Goal: Task Accomplishment & Management: Complete application form

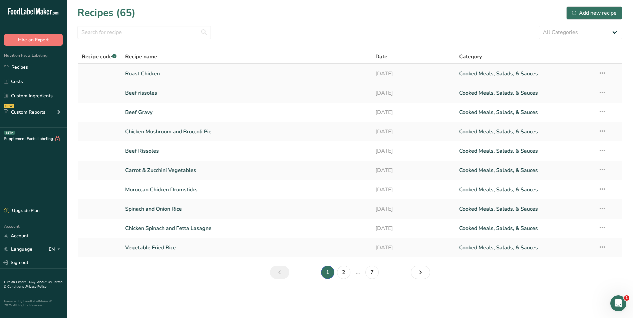
click at [166, 73] on link "Roast Chicken" at bounding box center [246, 74] width 243 height 14
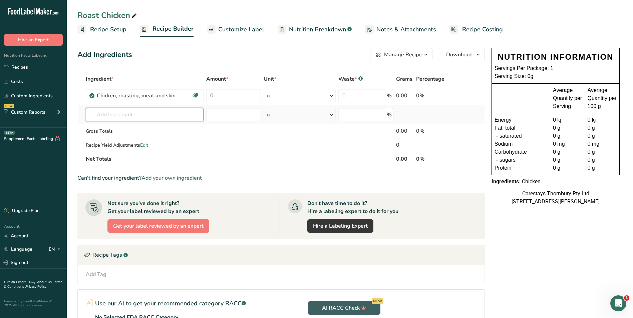
click at [116, 114] on input "text" at bounding box center [145, 114] width 118 height 13
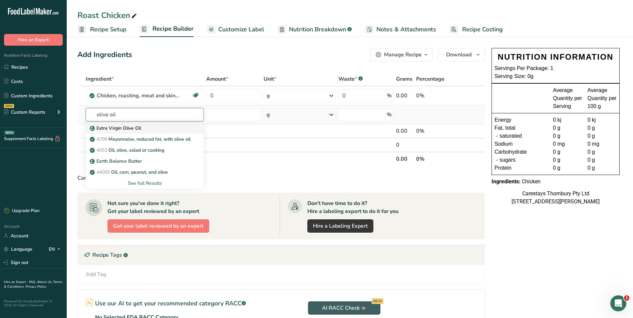
type input "olive oil"
click at [121, 126] on p "Extra Virgin Olive Oil" at bounding box center [116, 128] width 50 height 7
type input "Extra Virgin Olive Oil"
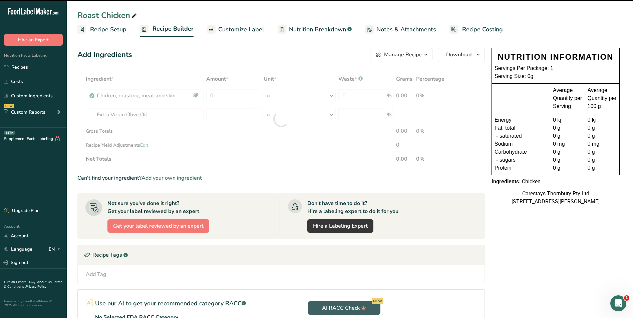
type input "0"
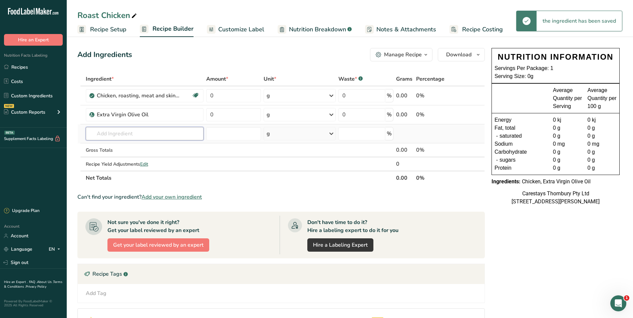
click at [107, 134] on input "text" at bounding box center [145, 133] width 118 height 13
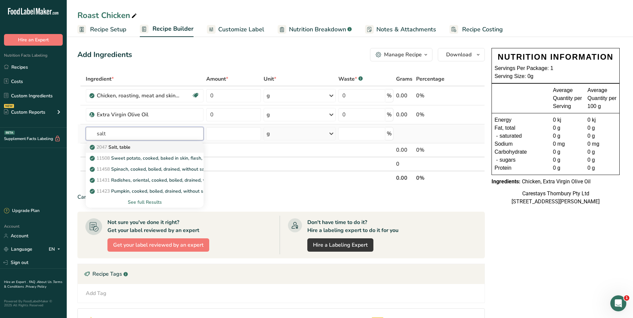
type input "salt"
click at [116, 145] on p "2047 Salt, table" at bounding box center [110, 147] width 39 height 7
type input "Salt, table"
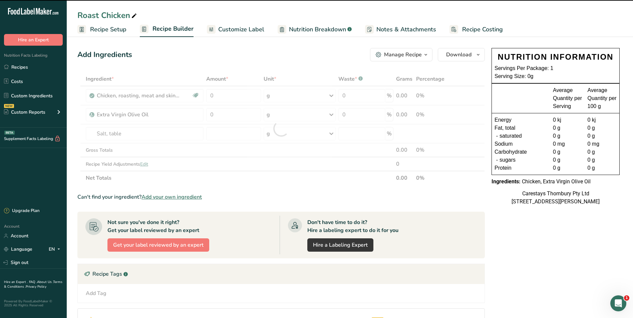
type input "0"
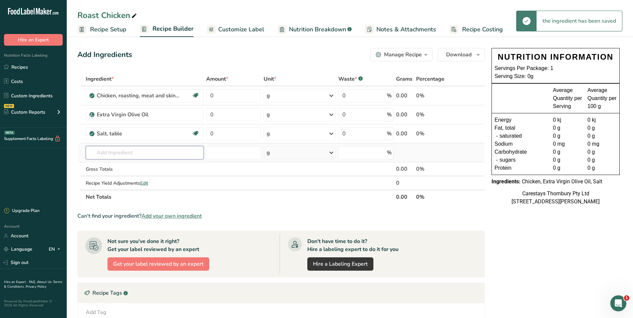
click at [103, 155] on input "text" at bounding box center [145, 152] width 118 height 13
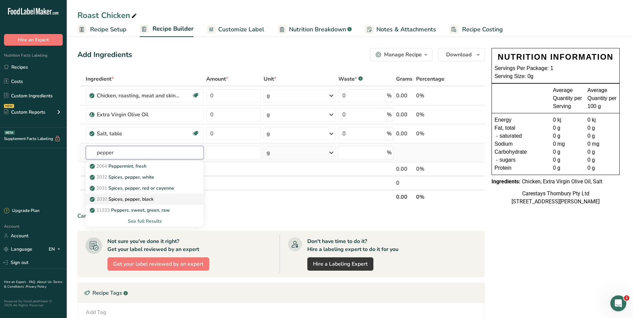
type input "pepper"
click at [122, 199] on p "2030 Spices, pepper, black" at bounding box center [122, 199] width 62 height 7
type input "Spices, pepper, black"
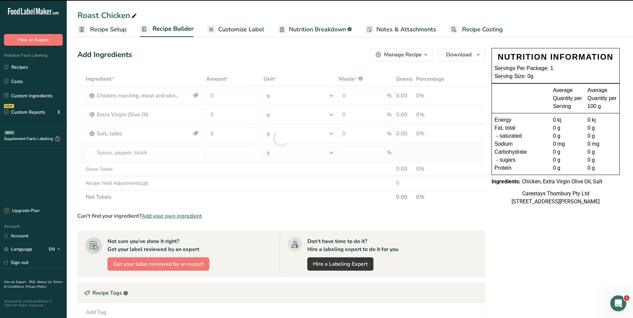
type input "0"
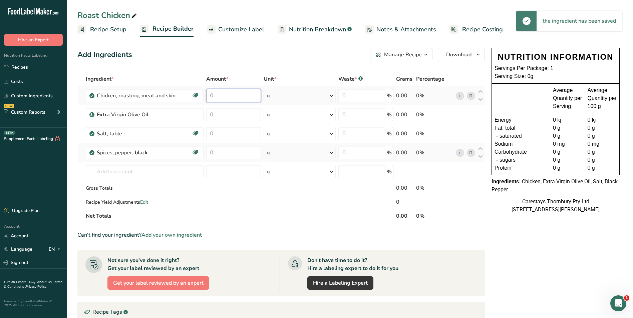
click at [217, 98] on input "0" at bounding box center [233, 95] width 55 height 13
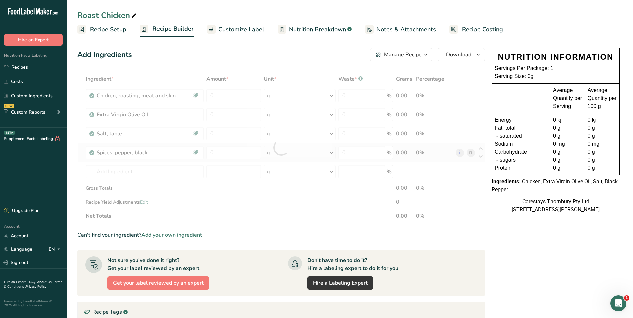
click at [101, 32] on span "Recipe Setup" at bounding box center [108, 29] width 36 height 9
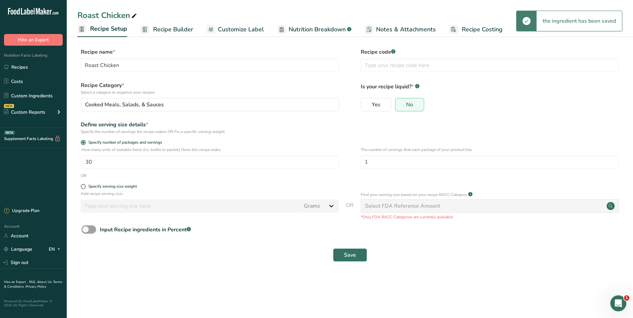
click at [183, 28] on span "Recipe Builder" at bounding box center [173, 29] width 40 height 9
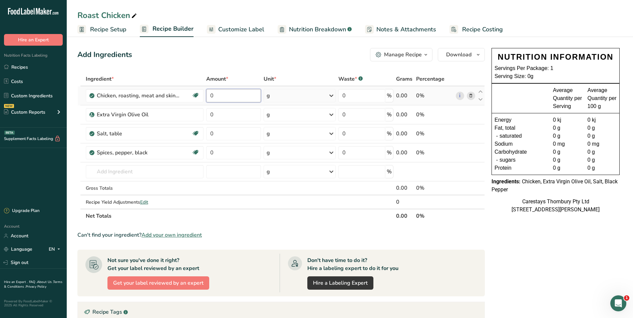
click at [229, 98] on input "0" at bounding box center [233, 95] width 55 height 13
type input "6"
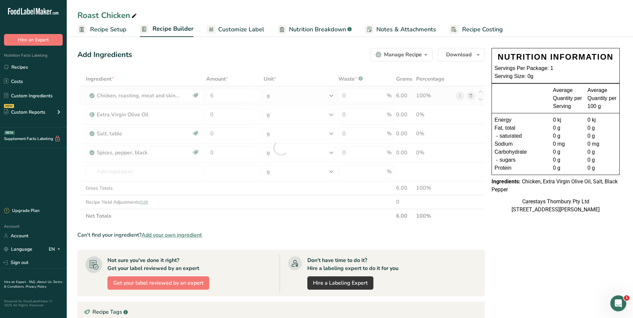
click at [332, 94] on div "Ingredient * Amount * Unit * Waste * .a-a{fill:#347362;}.b-a{fill:#fff;} Grams …" at bounding box center [280, 147] width 407 height 151
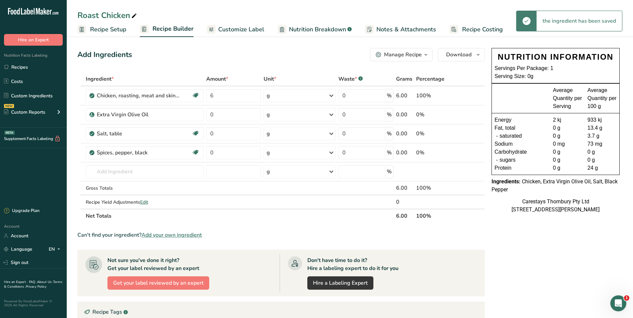
click at [331, 95] on icon at bounding box center [331, 96] width 8 height 12
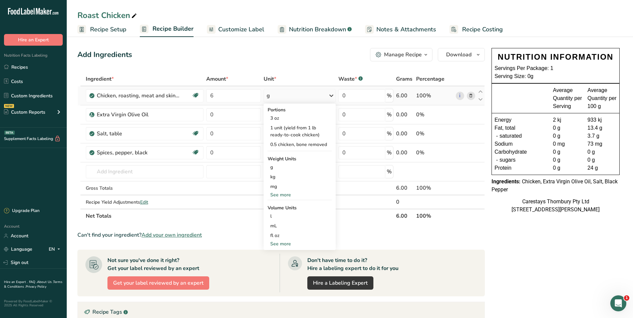
click at [282, 194] on div "See more" at bounding box center [300, 195] width 64 height 7
click at [280, 272] on div "See more" at bounding box center [300, 273] width 64 height 7
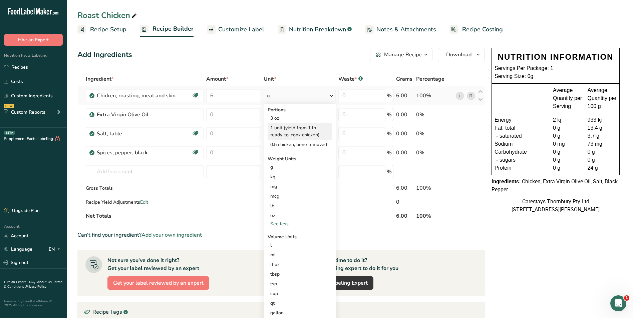
click at [276, 129] on div "1 unit (yield from 1 lb ready-to-cook chicken)" at bounding box center [300, 131] width 64 height 17
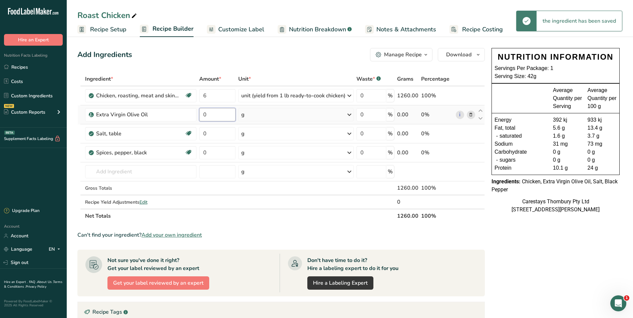
click at [212, 116] on input "0" at bounding box center [217, 114] width 36 height 13
type input "1"
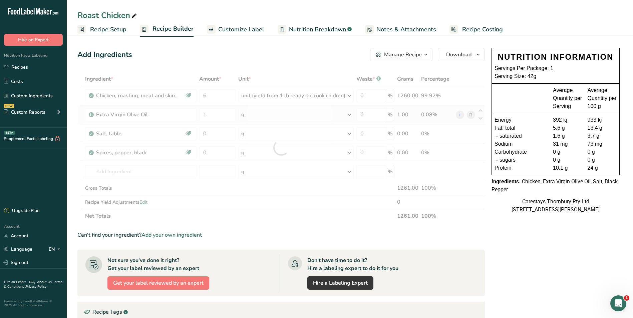
click at [351, 113] on div "Ingredient * Amount * Unit * Waste * .a-a{fill:#347362;}.b-a{fill:#fff;} Grams …" at bounding box center [280, 147] width 407 height 151
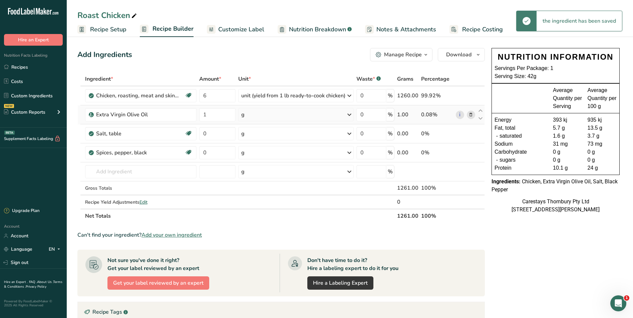
click at [351, 115] on icon at bounding box center [349, 115] width 8 height 12
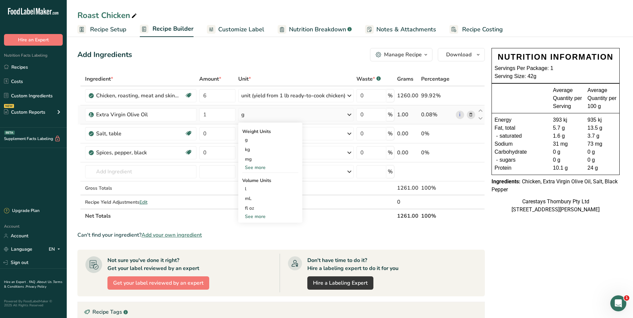
click at [252, 166] on div "See more" at bounding box center [270, 167] width 56 height 7
click at [255, 244] on div "See more" at bounding box center [270, 245] width 56 height 7
select select "22"
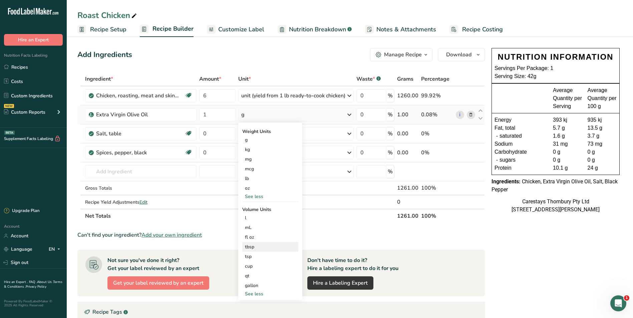
click at [255, 248] on div "tbsp" at bounding box center [270, 247] width 51 height 7
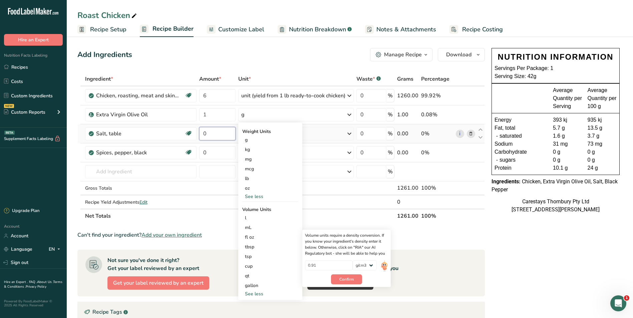
click at [210, 135] on input "0" at bounding box center [217, 133] width 36 height 13
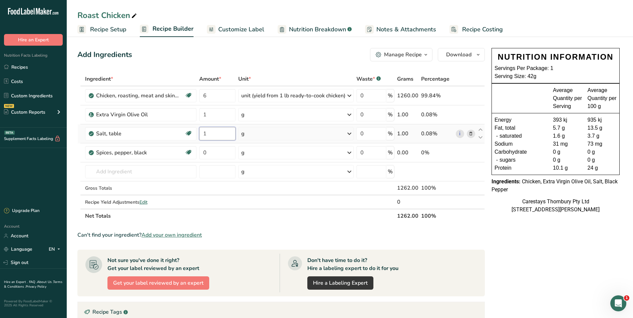
type input "1"
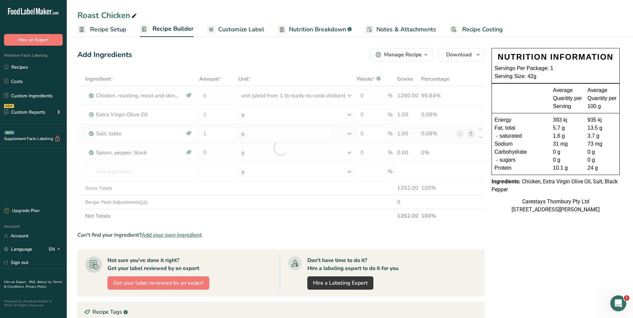
click at [350, 132] on div "Ingredient * Amount * Unit * Waste * .a-a{fill:#347362;}.b-a{fill:#fff;} Grams …" at bounding box center [280, 147] width 407 height 151
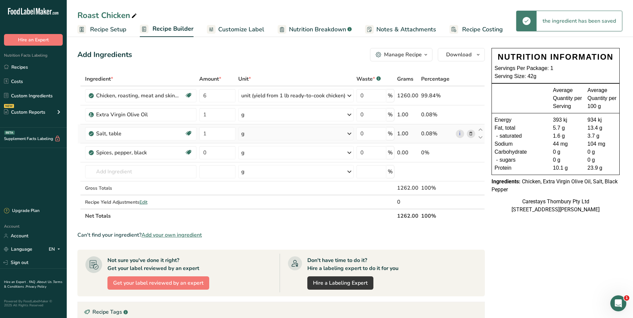
click at [351, 133] on icon at bounding box center [349, 134] width 8 height 12
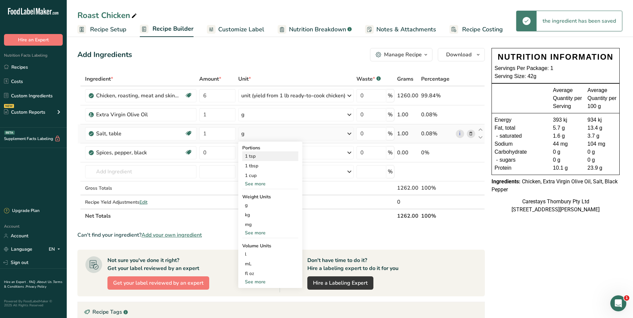
click at [254, 157] on div "1 tsp" at bounding box center [270, 156] width 56 height 10
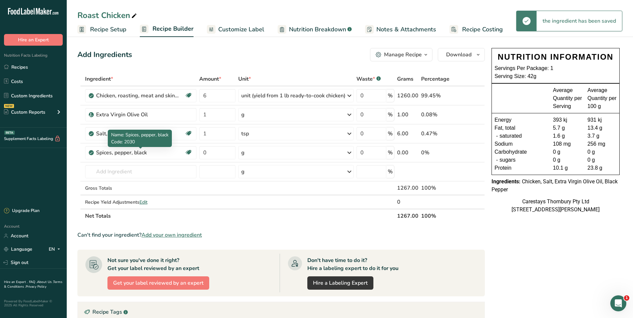
click at [150, 153] on div "Spices, pepper, black" at bounding box center [137, 153] width 83 height 8
click at [224, 154] on input "0" at bounding box center [217, 152] width 36 height 13
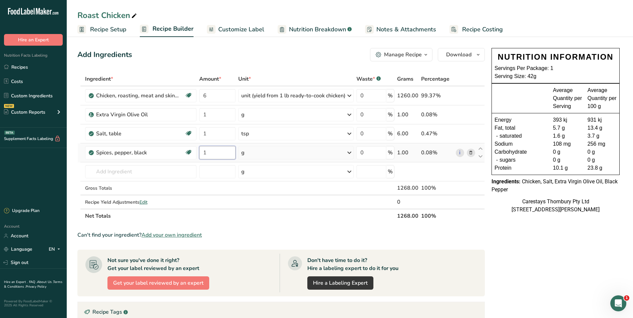
type input "1"
click at [350, 152] on div "Ingredient * Amount * Unit * Waste * .a-a{fill:#347362;}.b-a{fill:#fff;} Grams …" at bounding box center [280, 147] width 407 height 151
click at [350, 152] on icon at bounding box center [349, 153] width 8 height 12
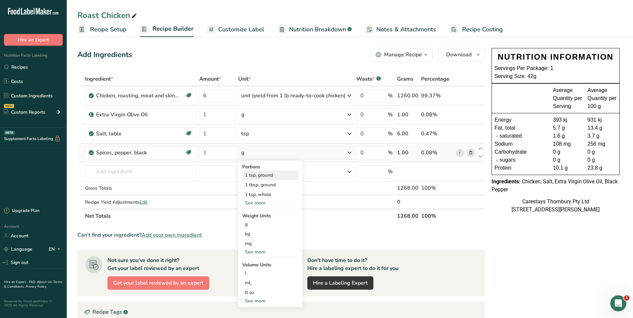
click at [270, 175] on div "1 tsp, ground" at bounding box center [270, 176] width 56 height 10
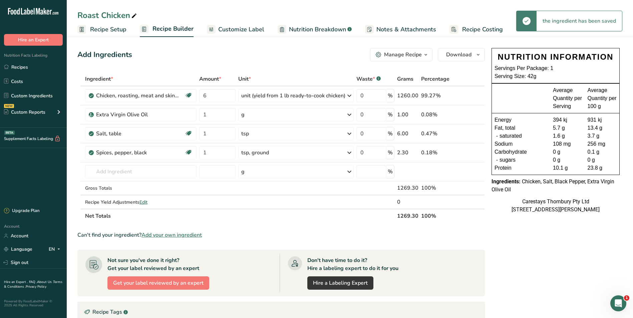
click at [465, 30] on span "Recipe Costing" at bounding box center [482, 29] width 41 height 9
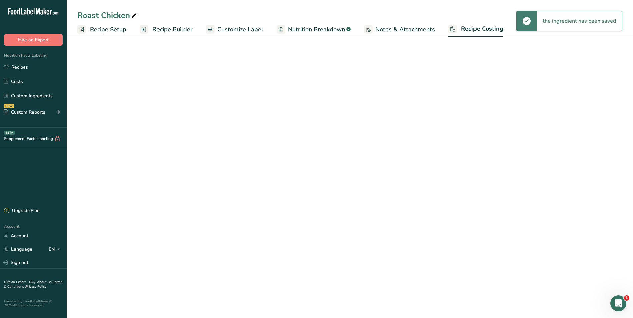
select select "1"
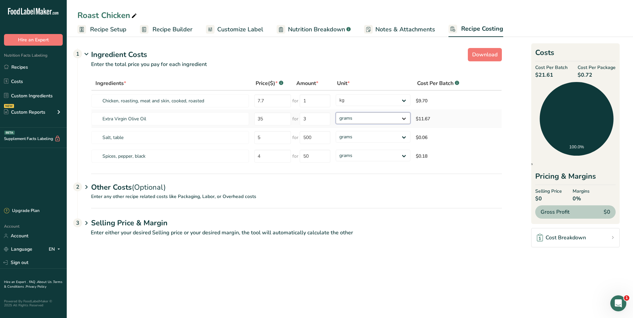
click at [404, 118] on select "grams kg mg mcg lb oz" at bounding box center [373, 118] width 75 height 12
select select "1"
click at [336, 112] on select "grams kg mg mcg lb oz" at bounding box center [373, 118] width 75 height 12
click at [399, 118] on select "grams kg mg mcg lb oz" at bounding box center [369, 118] width 73 height 12
click at [333, 112] on select "grams kg mg mcg lb oz" at bounding box center [369, 118] width 73 height 12
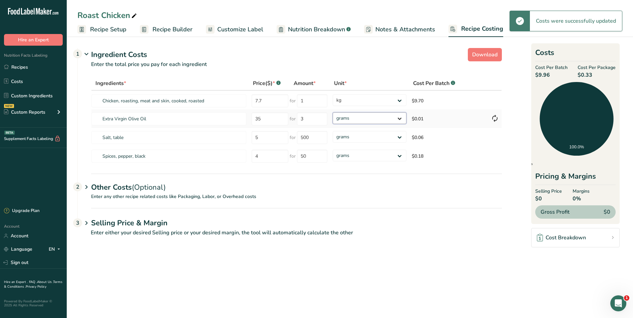
select select "1"
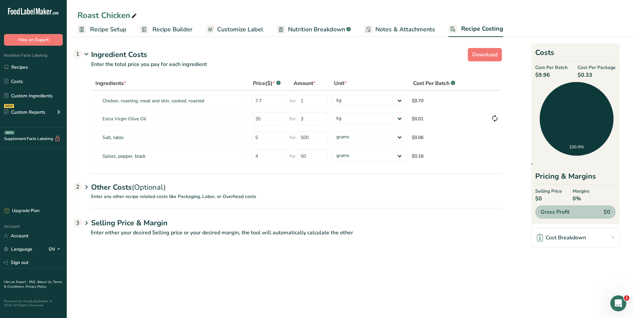
click at [364, 188] on div "Other Costs (Optional) 2" at bounding box center [296, 183] width 411 height 19
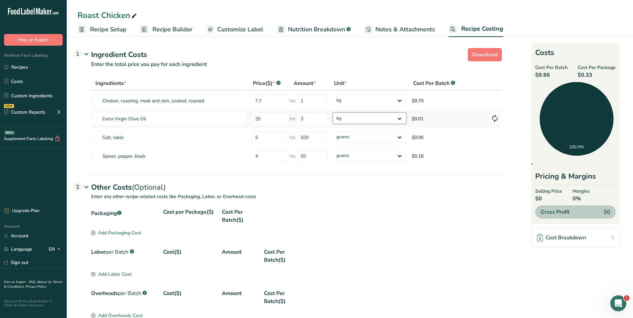
click at [400, 118] on select "grams kg mg mcg lb oz" at bounding box center [369, 118] width 73 height 12
click at [333, 112] on select "grams kg mg mcg lb oz" at bounding box center [369, 118] width 73 height 12
click at [362, 203] on p "Enter any other recipe related costs like Packaging, Labor, or Overhead costs" at bounding box center [290, 200] width 424 height 15
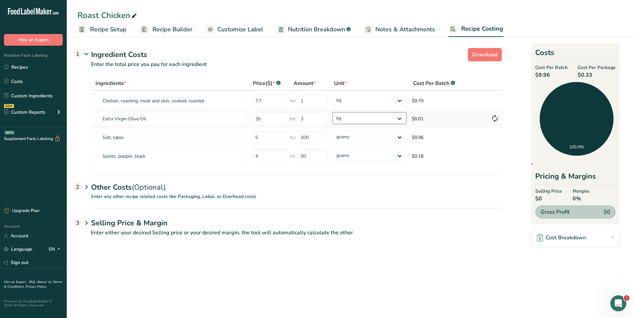
click at [401, 118] on select "grams kg mg mcg lb oz" at bounding box center [369, 118] width 73 height 12
select select "5"
click at [333, 112] on select "grams kg mg mcg lb oz" at bounding box center [369, 118] width 73 height 12
click at [241, 26] on span "Customize Label" at bounding box center [240, 29] width 46 height 9
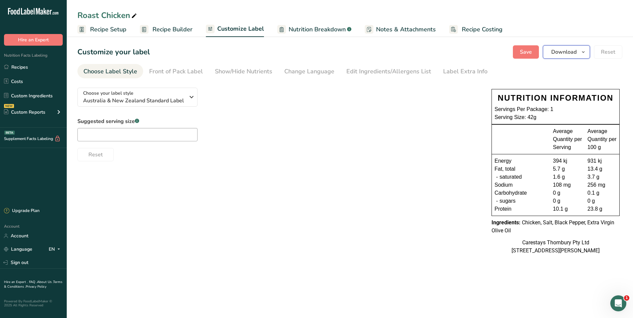
click at [567, 50] on span "Download" at bounding box center [563, 52] width 25 height 8
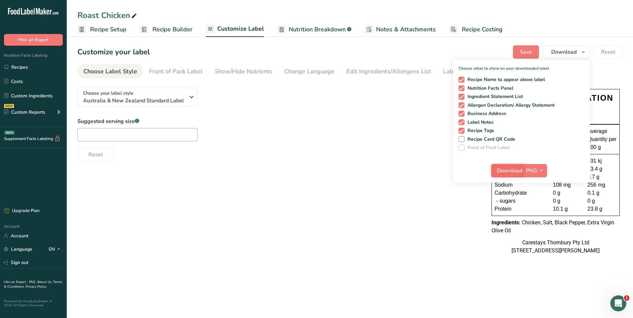
click at [510, 170] on span "Download" at bounding box center [509, 171] width 25 height 8
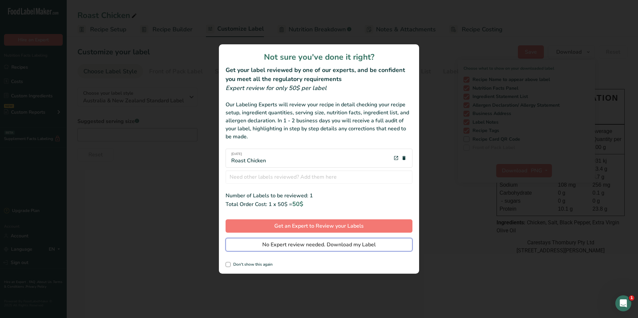
click at [372, 244] on span "No Expert review needed. Download my Label" at bounding box center [318, 245] width 113 height 8
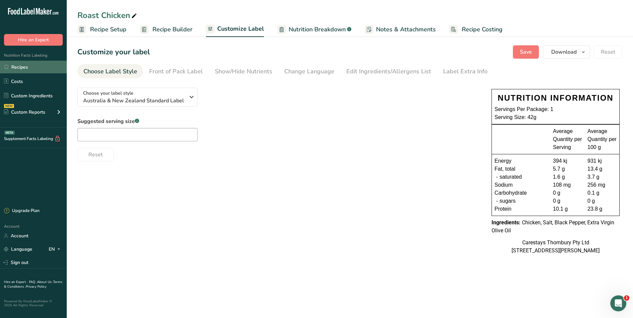
click at [27, 66] on link "Recipes" at bounding box center [33, 67] width 67 height 13
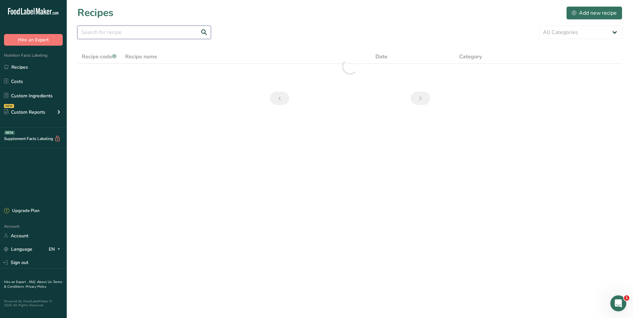
click at [123, 32] on input "text" at bounding box center [143, 32] width 133 height 13
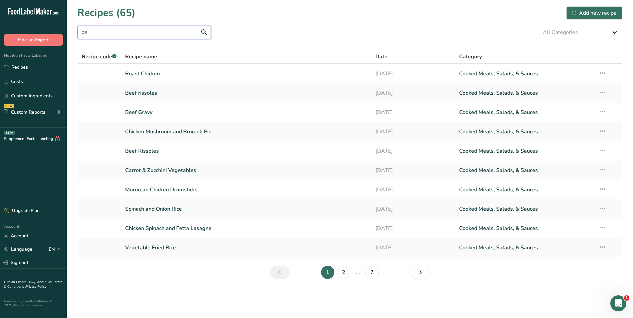
type input "b"
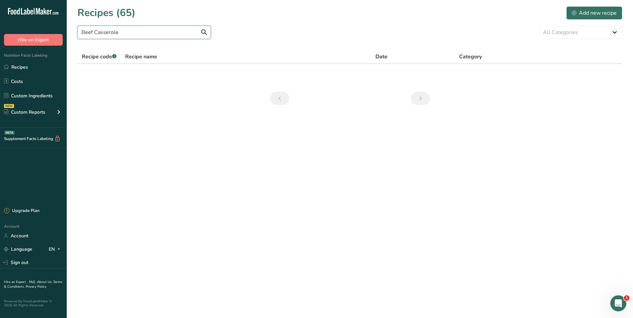
click at [204, 32] on input "Beef Casserole" at bounding box center [143, 32] width 133 height 13
type input "Beef Casserole"
click at [24, 66] on link "Recipes" at bounding box center [33, 67] width 67 height 13
click at [203, 32] on input "Beef Casserole" at bounding box center [143, 32] width 133 height 13
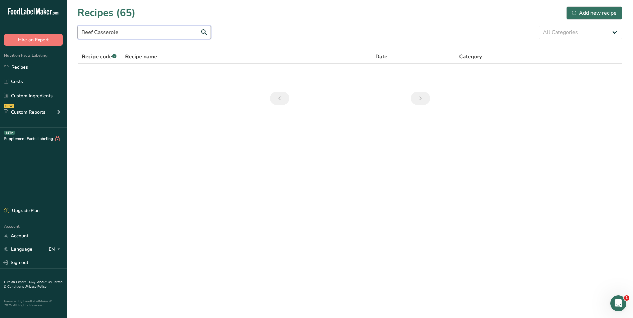
click at [203, 32] on input "Beef Casserole" at bounding box center [143, 32] width 133 height 13
click at [35, 69] on link "Recipes" at bounding box center [33, 67] width 67 height 13
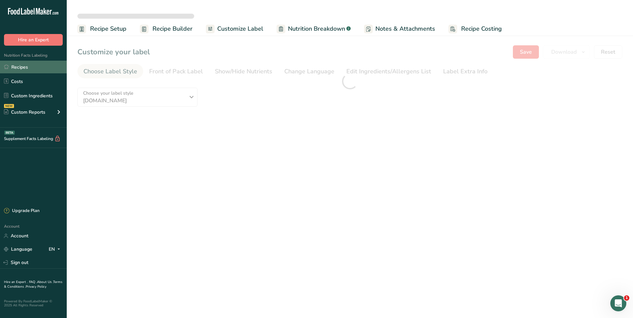
click at [28, 66] on link "Recipes" at bounding box center [33, 67] width 67 height 13
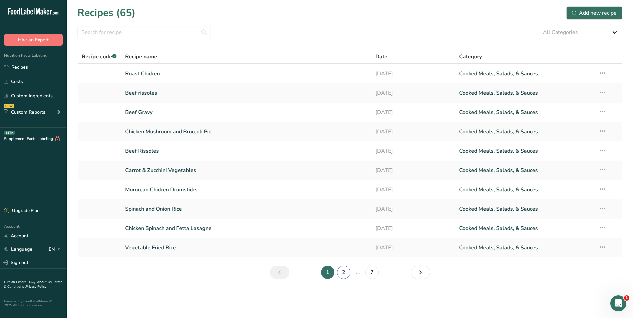
click at [344, 272] on link "2" at bounding box center [343, 272] width 13 height 13
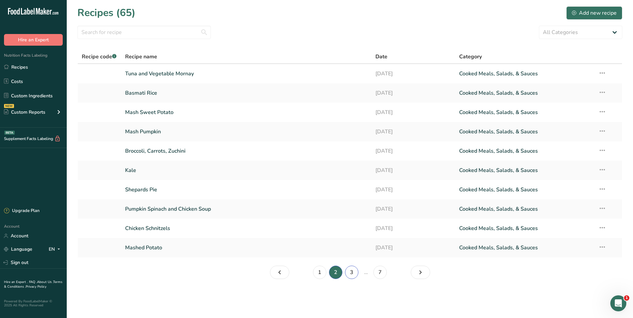
click at [350, 272] on link "3" at bounding box center [351, 272] width 13 height 13
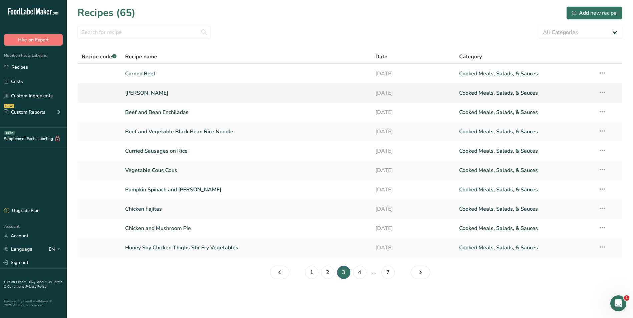
click at [135, 92] on link "[PERSON_NAME]" at bounding box center [246, 93] width 243 height 14
click at [359, 272] on link "4" at bounding box center [359, 272] width 13 height 13
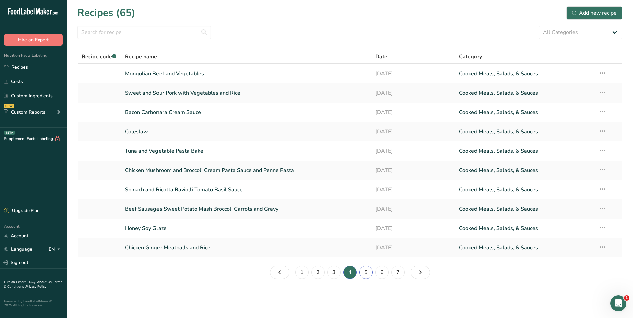
click at [366, 272] on link "5" at bounding box center [365, 272] width 13 height 13
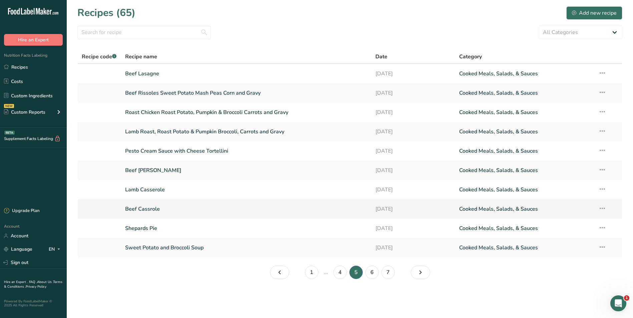
click at [155, 210] on link "Beef Cassrole" at bounding box center [246, 209] width 243 height 14
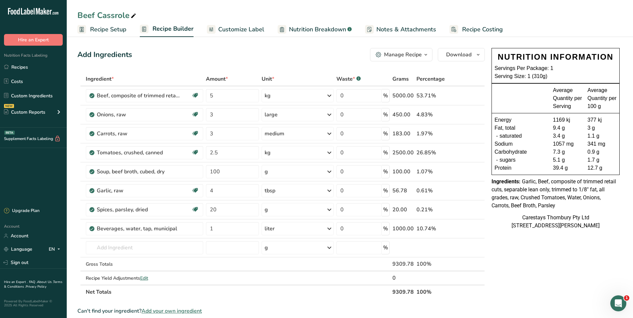
click at [480, 30] on span "Recipe Costing" at bounding box center [482, 29] width 41 height 9
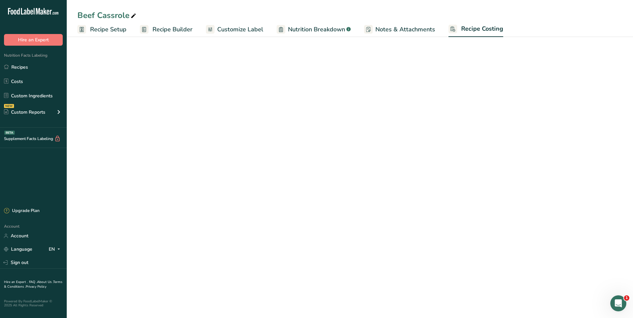
select select "1"
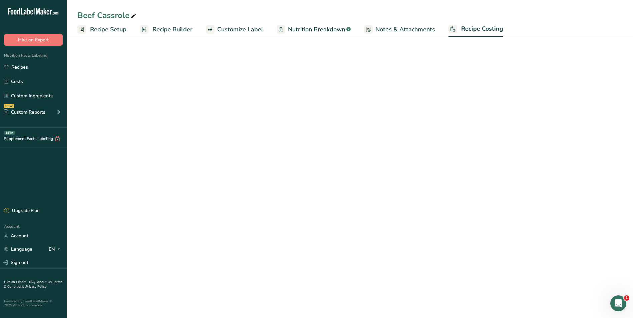
select select "1"
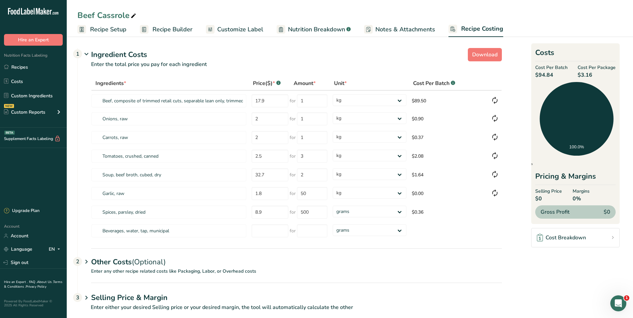
click at [233, 29] on span "Customize Label" at bounding box center [240, 29] width 46 height 9
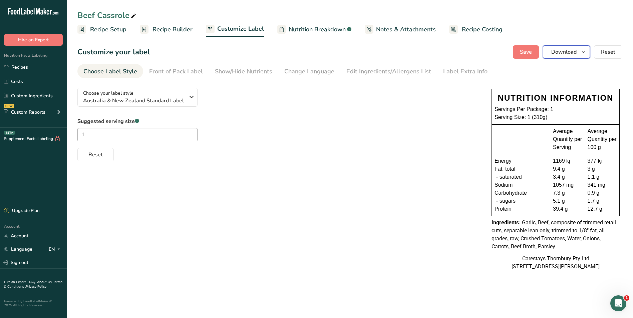
click at [567, 52] on span "Download" at bounding box center [563, 52] width 25 height 8
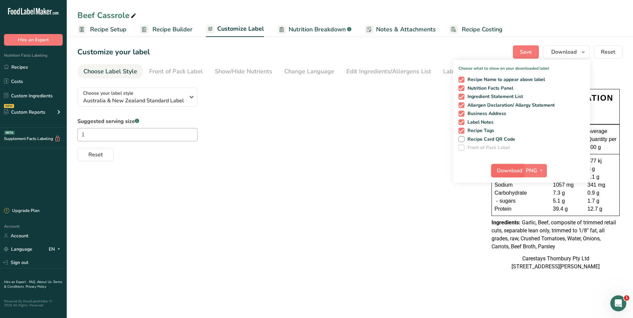
click at [511, 170] on span "Download" at bounding box center [509, 171] width 25 height 8
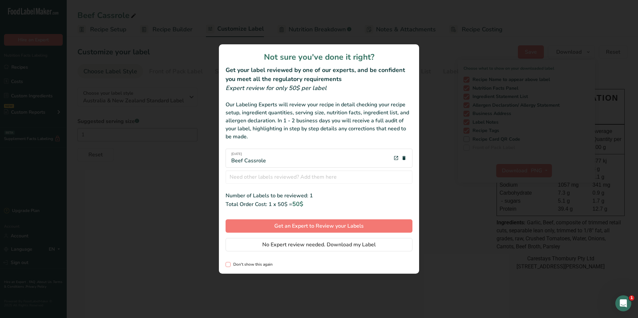
click at [229, 265] on span "review labels modal" at bounding box center [228, 264] width 5 height 5
click at [229, 265] on input "Don't show this again" at bounding box center [228, 265] width 4 height 4
checkbox input "true"
click at [293, 244] on span "No Expert review needed. Download my Label" at bounding box center [318, 245] width 113 height 8
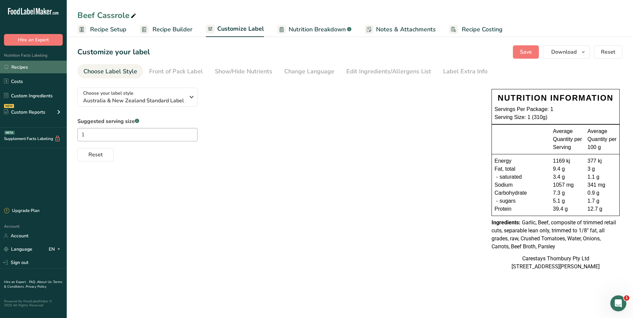
click at [30, 63] on link "Recipes" at bounding box center [33, 67] width 67 height 13
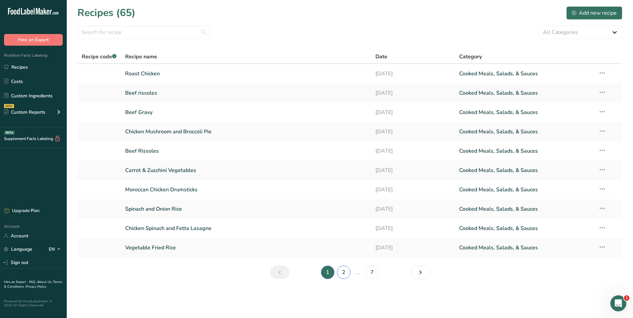
click at [346, 273] on link "2" at bounding box center [343, 272] width 13 height 13
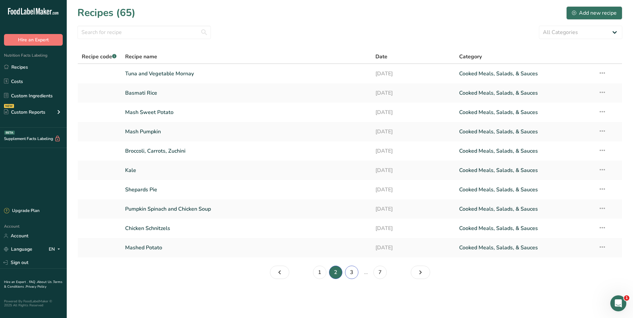
click at [353, 273] on link "3" at bounding box center [351, 272] width 13 height 13
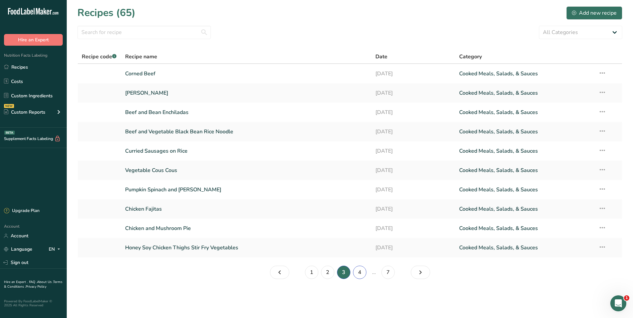
click at [360, 274] on link "4" at bounding box center [359, 272] width 13 height 13
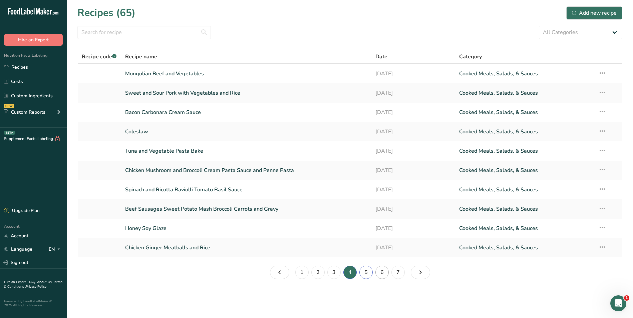
click at [366, 274] on link "5" at bounding box center [365, 272] width 13 height 13
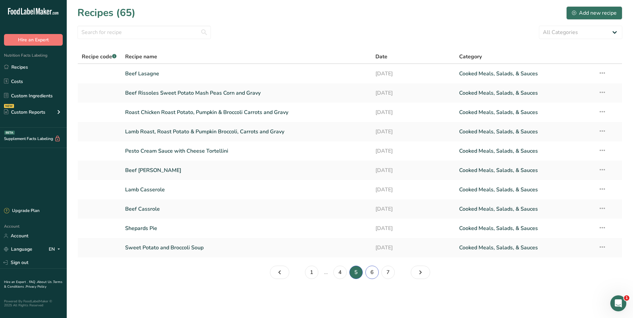
click at [371, 271] on link "6" at bounding box center [371, 272] width 13 height 13
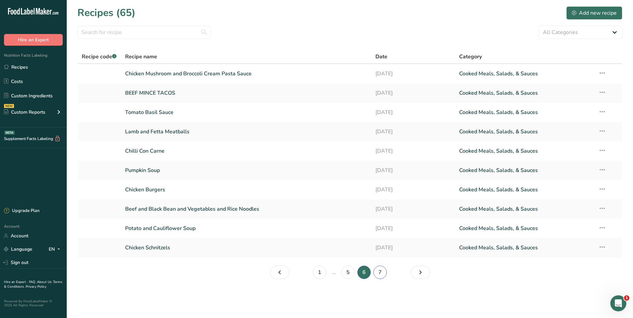
click at [383, 272] on link "7" at bounding box center [379, 272] width 13 height 13
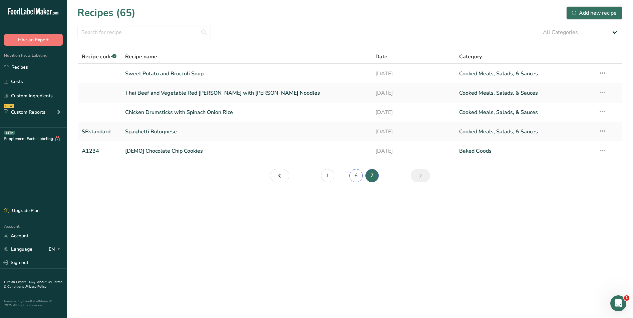
click at [356, 175] on link "6" at bounding box center [355, 175] width 13 height 13
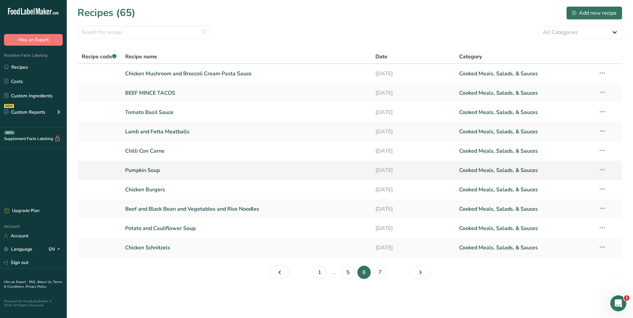
click at [148, 170] on link "Pumpkin Soup" at bounding box center [246, 170] width 243 height 14
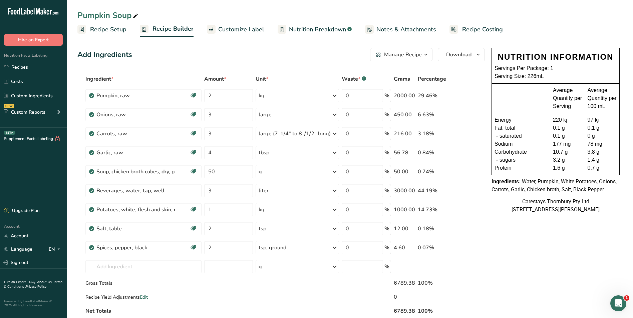
click at [484, 29] on span "Recipe Costing" at bounding box center [482, 29] width 41 height 9
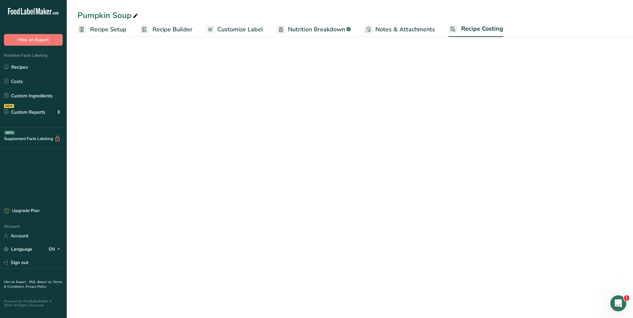
select select "1"
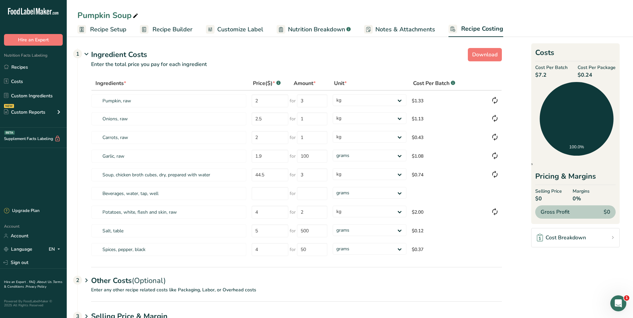
click at [229, 28] on span "Customize Label" at bounding box center [240, 29] width 46 height 9
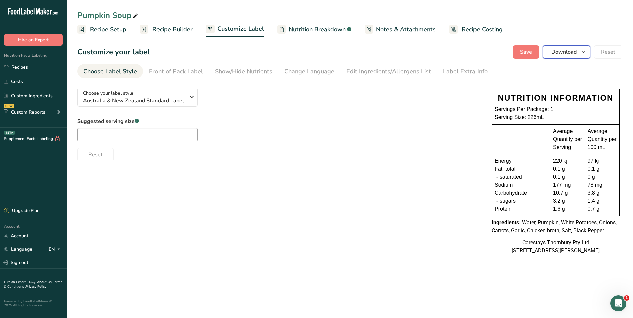
click at [578, 50] on button "Download" at bounding box center [566, 51] width 47 height 13
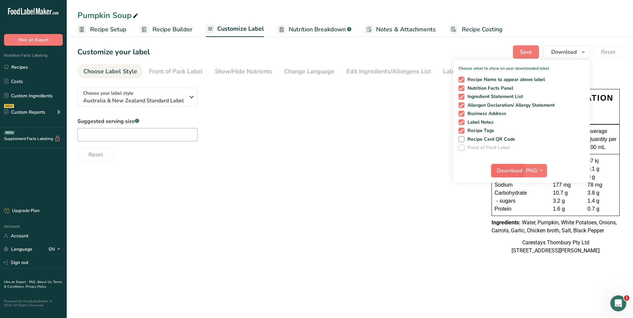
click at [510, 169] on span "Download" at bounding box center [509, 171] width 25 height 8
click at [26, 67] on link "Recipes" at bounding box center [33, 67] width 67 height 13
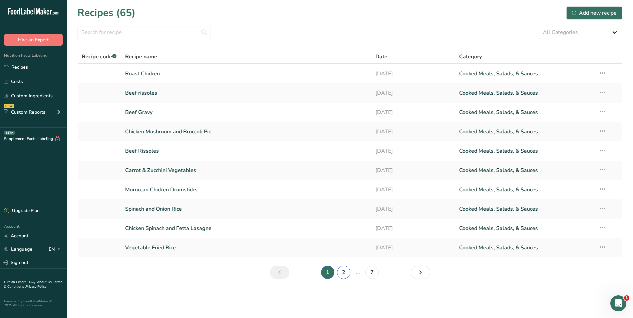
click at [346, 272] on link "2" at bounding box center [343, 272] width 13 height 13
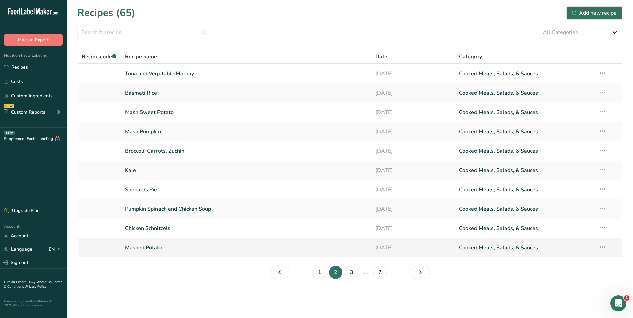
click at [155, 246] on link "Mashed Potato" at bounding box center [246, 248] width 243 height 14
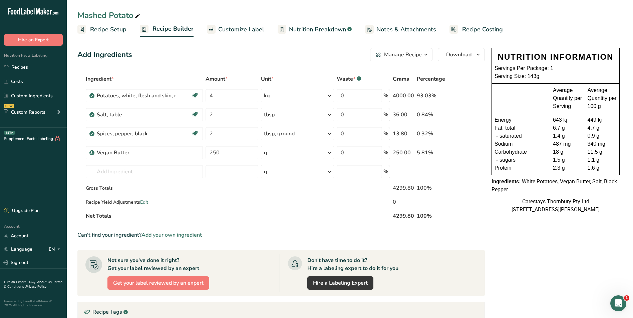
click at [489, 29] on span "Recipe Costing" at bounding box center [482, 29] width 41 height 9
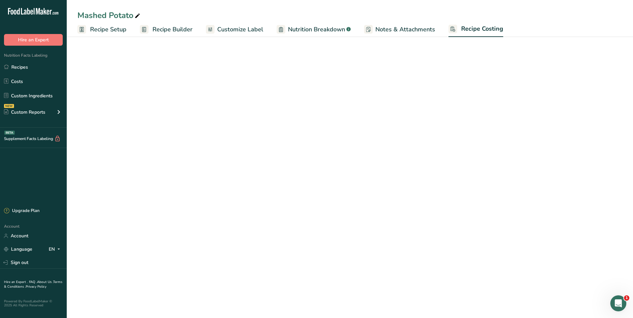
select select "1"
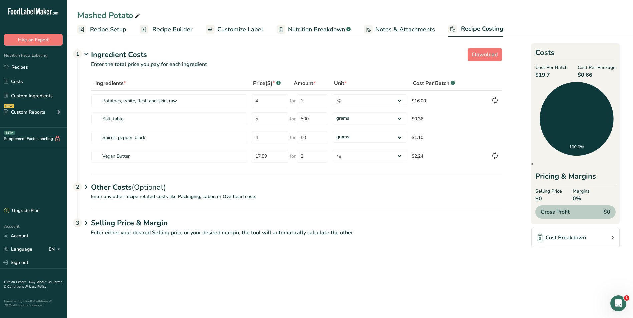
click at [220, 30] on span "Customize Label" at bounding box center [240, 29] width 46 height 9
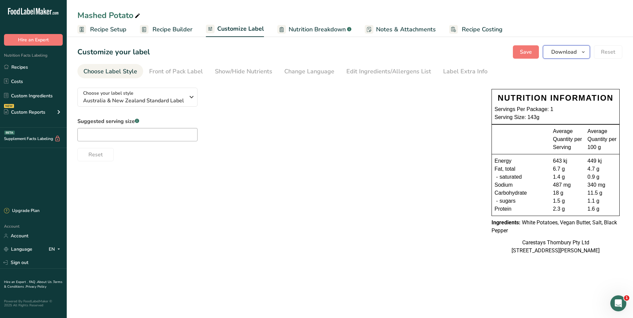
click at [579, 50] on button "Download" at bounding box center [566, 51] width 47 height 13
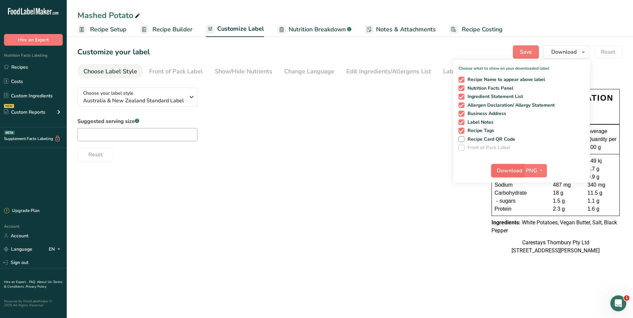
click at [504, 172] on span "Download" at bounding box center [509, 171] width 25 height 8
click at [108, 28] on span "Recipe Setup" at bounding box center [108, 29] width 36 height 9
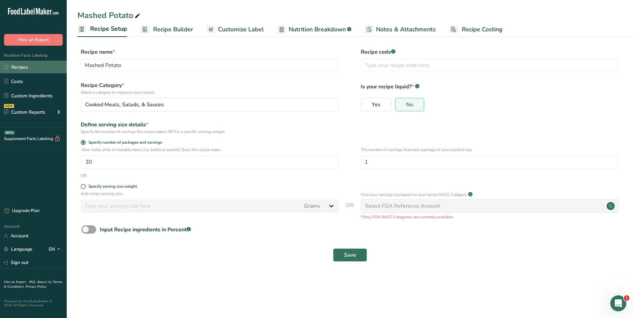
click at [28, 65] on link "Recipes" at bounding box center [33, 67] width 67 height 13
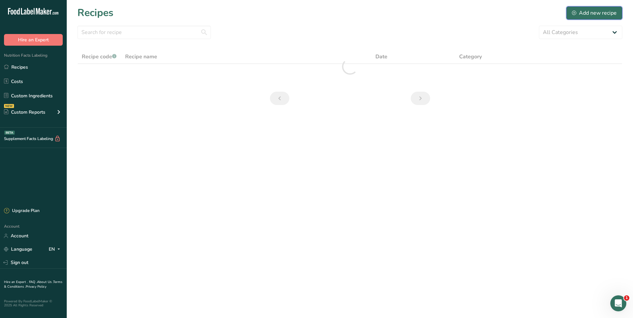
click at [585, 11] on div "Add new recipe" at bounding box center [594, 13] width 45 height 8
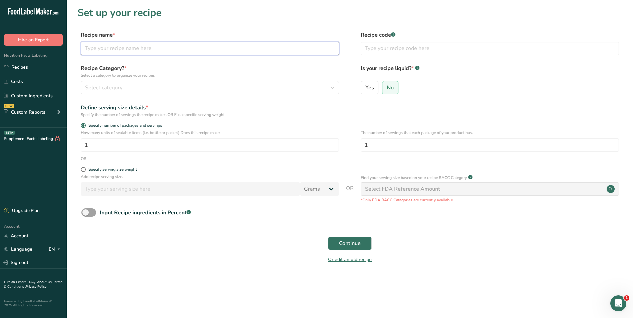
click at [132, 48] on input "text" at bounding box center [210, 48] width 258 height 13
type input "Carrot, Peas and Corn Vegetables"
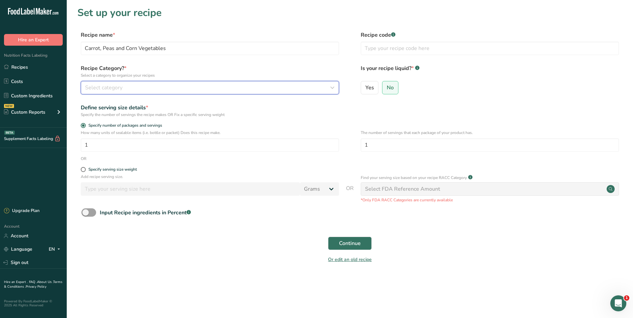
click at [333, 87] on icon "button" at bounding box center [332, 88] width 8 height 12
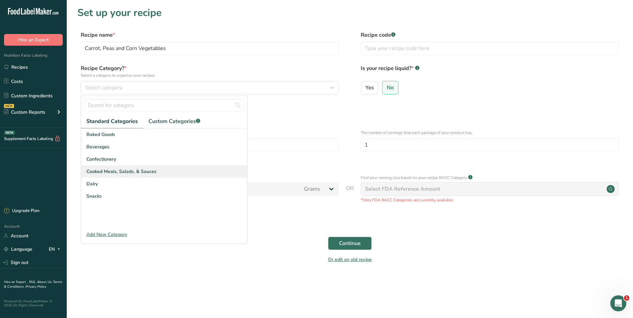
click at [139, 170] on span "Cooked Meals, Salads, & Sauces" at bounding box center [121, 171] width 70 height 7
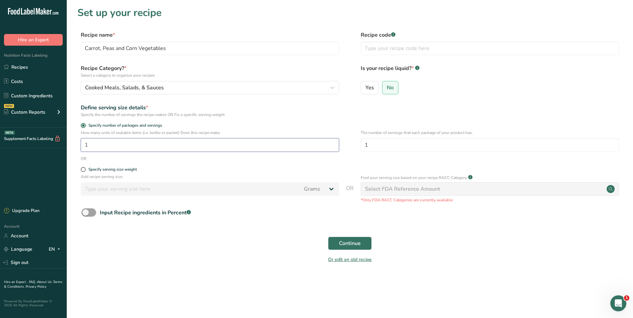
click at [94, 143] on input "1" at bounding box center [210, 144] width 258 height 13
type input "30"
click at [359, 242] on span "Continue" at bounding box center [350, 244] width 22 height 8
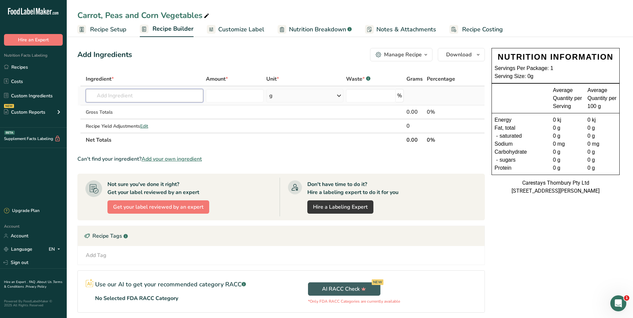
click at [119, 96] on input "text" at bounding box center [144, 95] width 117 height 13
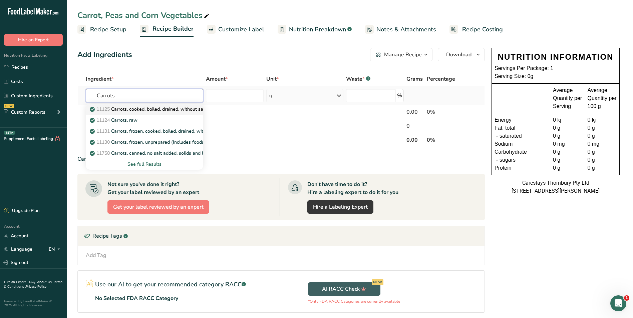
type input "Carrots"
click at [157, 109] on p "11125 Carrots, cooked, boiled, drained, without salt" at bounding box center [148, 109] width 115 height 7
type input "Carrots, cooked, boiled, drained, without salt"
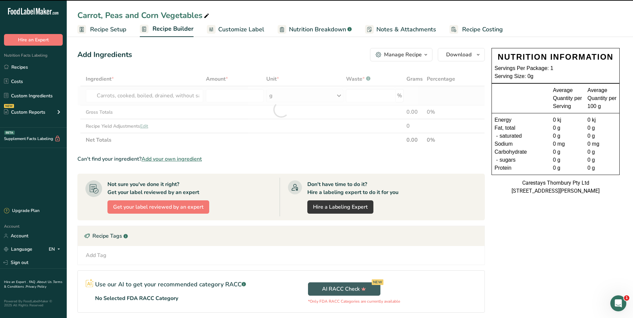
type input "0"
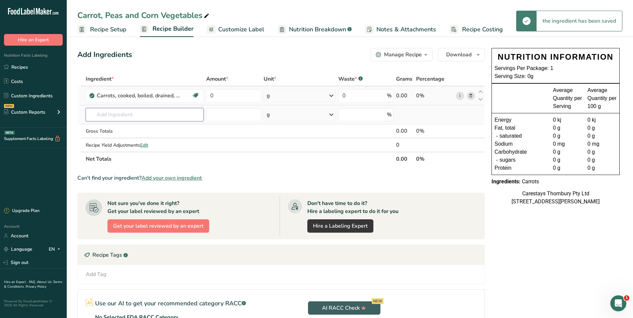
click at [110, 116] on input "text" at bounding box center [145, 114] width 118 height 13
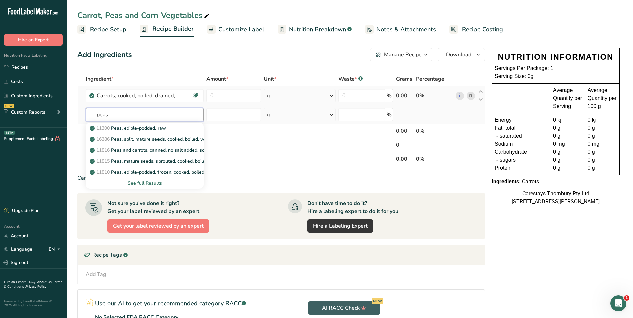
type input "peas"
click at [156, 182] on div "See full Results" at bounding box center [144, 183] width 107 height 7
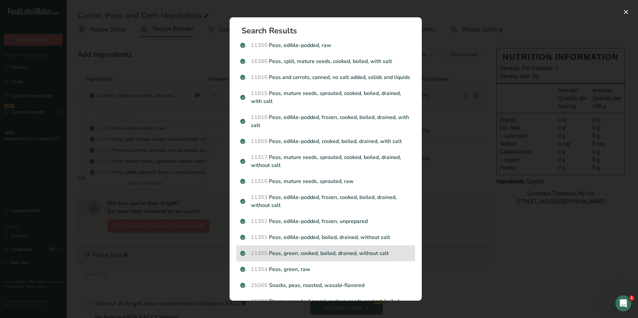
click at [377, 258] on p "11305 Peas, green, cooked, boiled, drained, without salt" at bounding box center [325, 254] width 171 height 8
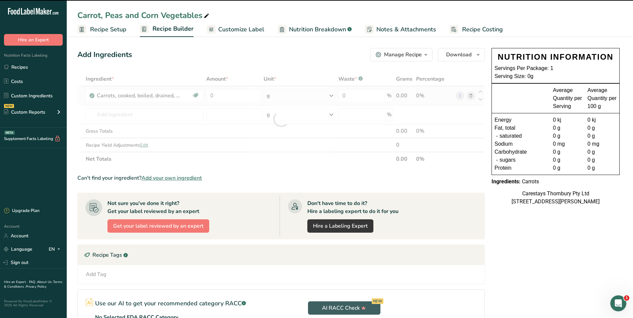
type input "0"
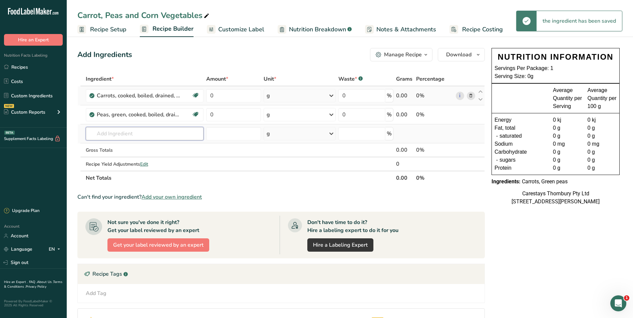
click at [107, 136] on input "text" at bounding box center [145, 133] width 118 height 13
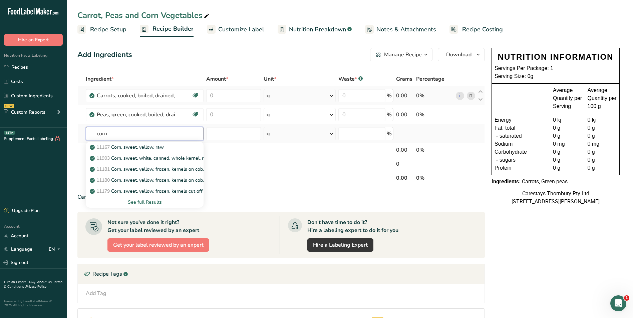
type input "corn"
click at [144, 203] on div "See full Results" at bounding box center [144, 202] width 107 height 7
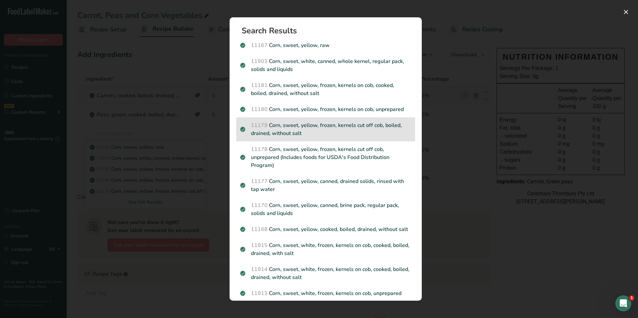
click at [300, 125] on p "11179 Corn, sweet, yellow, frozen, kernels cut off cob, boiled, drained, withou…" at bounding box center [325, 129] width 171 height 16
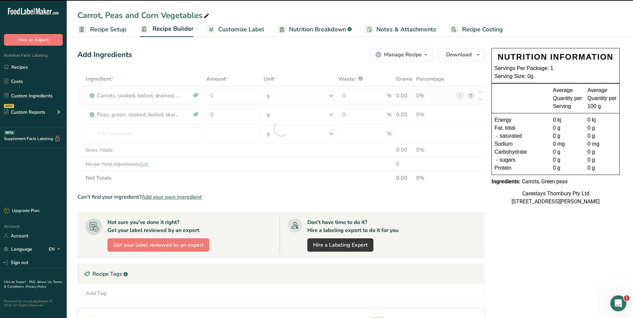
type input "0"
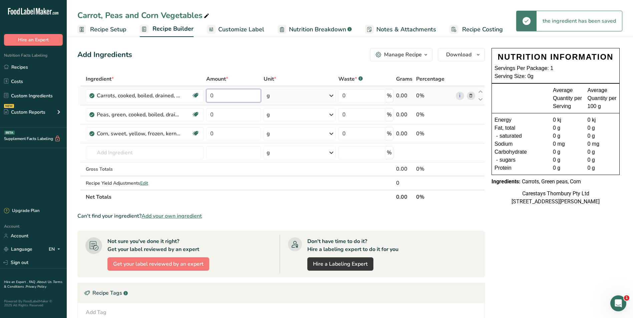
click at [226, 96] on input "0" at bounding box center [233, 95] width 55 height 13
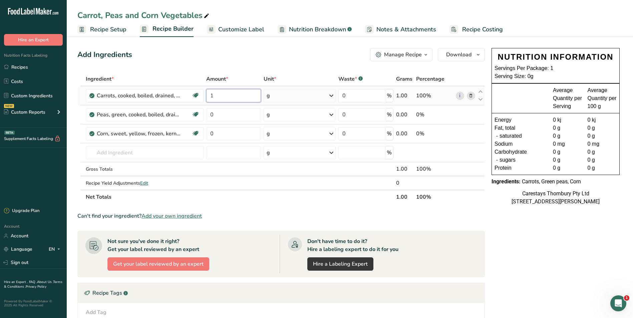
type input "1"
click at [332, 94] on div "Ingredient * Amount * Unit * Waste * .a-a{fill:#347362;}.b-a{fill:#fff;} Grams …" at bounding box center [280, 138] width 407 height 132
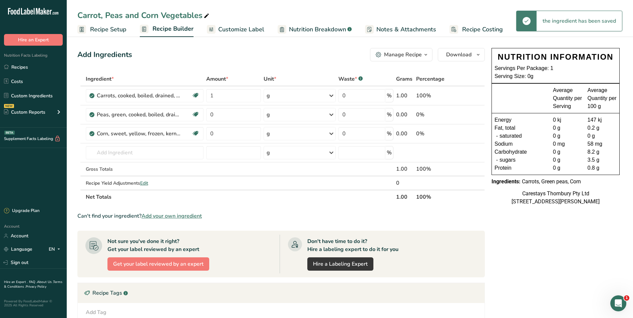
click at [331, 97] on icon at bounding box center [331, 96] width 8 height 12
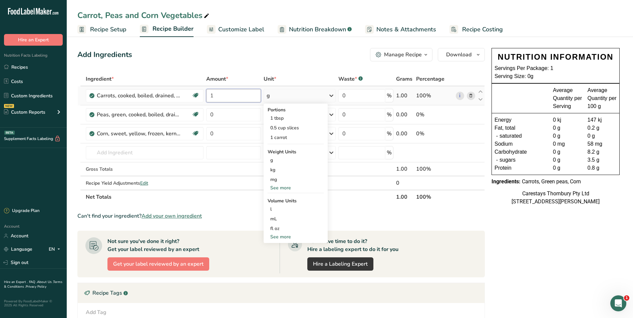
click at [223, 93] on input "1" at bounding box center [233, 95] width 55 height 13
type input "3"
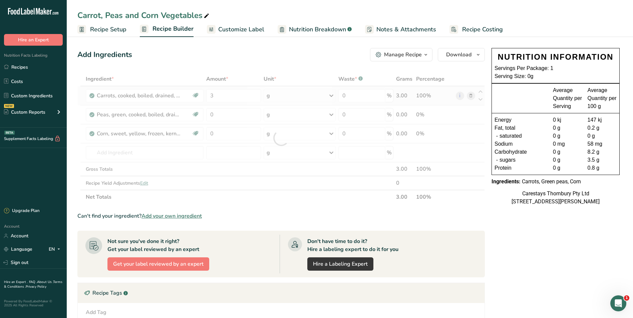
click at [331, 94] on div "Ingredient * Amount * Unit * Waste * .a-a{fill:#347362;}.b-a{fill:#fff;} Grams …" at bounding box center [280, 138] width 407 height 132
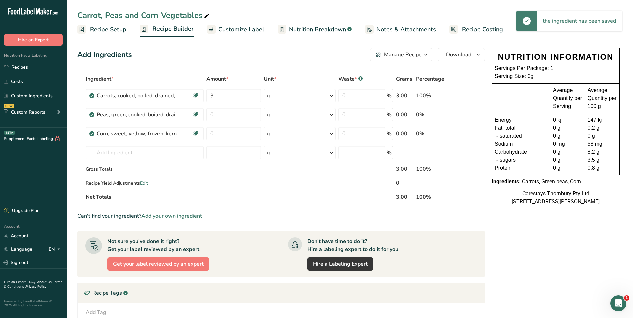
click at [331, 96] on icon at bounding box center [331, 96] width 8 height 12
click at [284, 135] on div "1 carrot" at bounding box center [296, 138] width 56 height 10
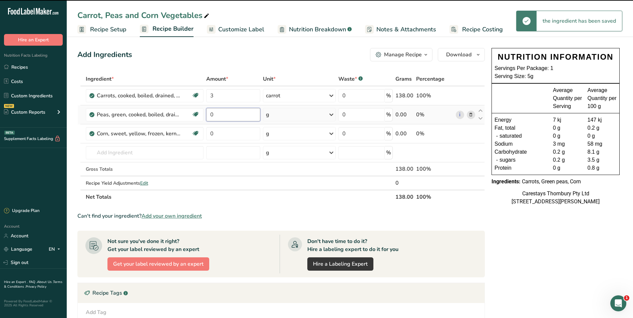
click at [221, 115] on input "0" at bounding box center [233, 114] width 54 height 13
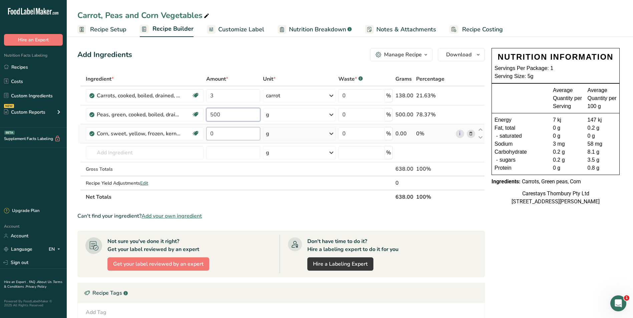
type input "500"
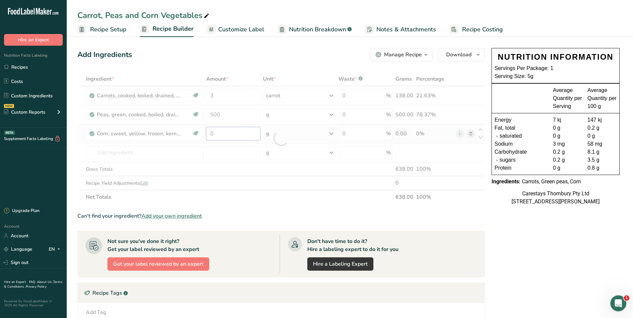
click at [217, 136] on div "Ingredient * Amount * Unit * Waste * .a-a{fill:#347362;}.b-a{fill:#fff;} Grams …" at bounding box center [280, 138] width 407 height 132
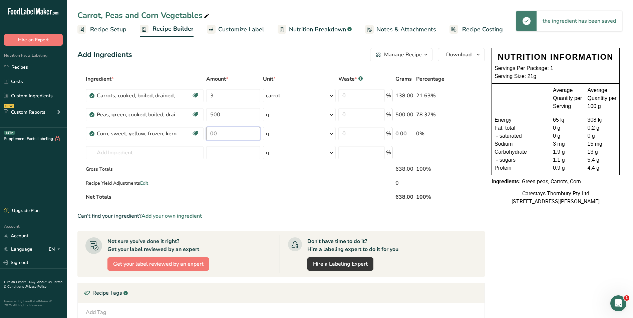
type input "0"
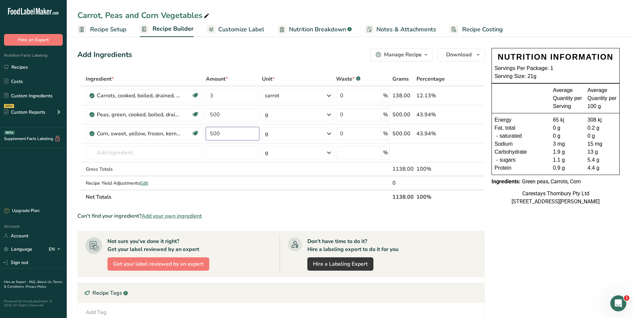
type input "500"
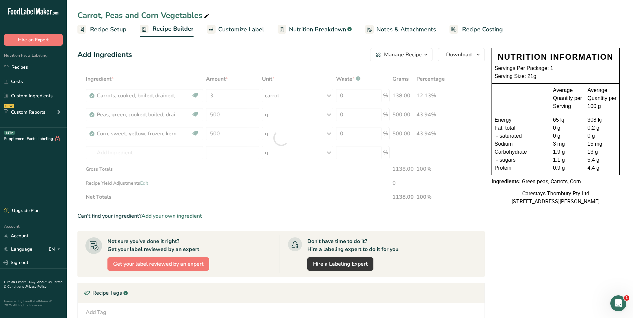
click at [466, 31] on span "Recipe Costing" at bounding box center [482, 29] width 41 height 9
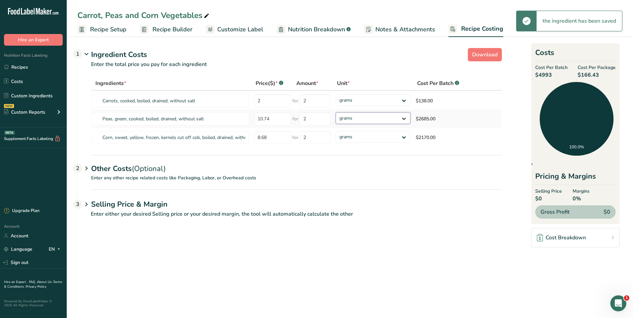
click at [404, 117] on select "grams kg mg mcg lb oz" at bounding box center [373, 118] width 75 height 12
select select "1"
click at [336, 112] on select "grams kg mg mcg lb oz" at bounding box center [373, 118] width 75 height 12
click at [404, 136] on select "grams kg mg mcg lb oz" at bounding box center [373, 137] width 75 height 12
select select "1"
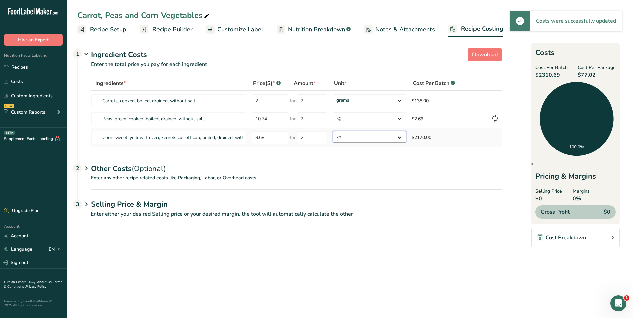
click at [333, 131] on select "grams kg mg mcg lb oz" at bounding box center [369, 137] width 73 height 12
click at [399, 99] on select "grams kg mg mcg lb oz" at bounding box center [369, 100] width 73 height 12
select select "1"
click at [333, 94] on select "grams kg mg mcg lb oz" at bounding box center [369, 100] width 73 height 12
select select "1"
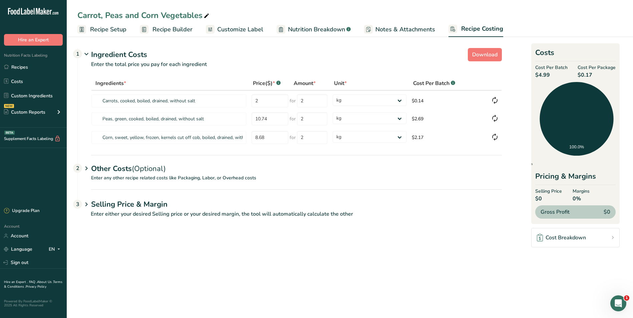
click at [242, 30] on span "Customize Label" at bounding box center [240, 29] width 46 height 9
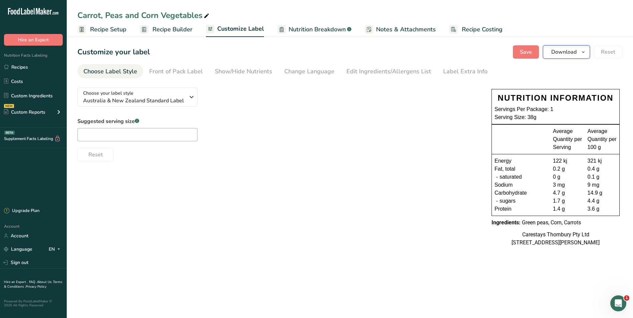
click at [566, 52] on span "Download" at bounding box center [563, 52] width 25 height 8
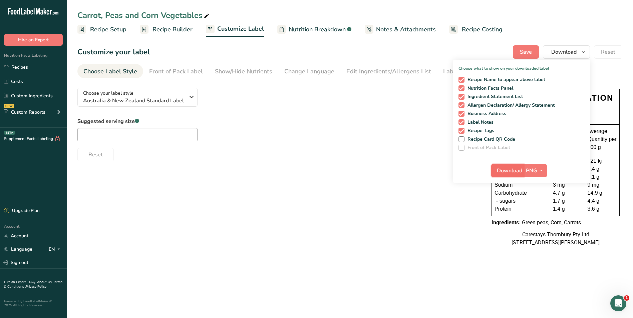
click at [515, 169] on span "Download" at bounding box center [509, 171] width 25 height 8
click at [25, 65] on link "Recipes" at bounding box center [33, 67] width 67 height 13
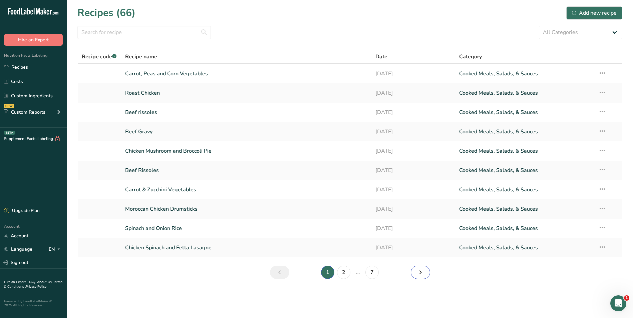
click at [419, 269] on icon "Next page" at bounding box center [420, 273] width 8 height 12
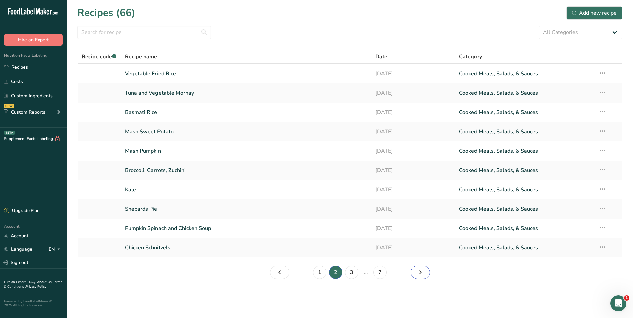
click at [419, 269] on icon "Page 3." at bounding box center [420, 273] width 8 height 12
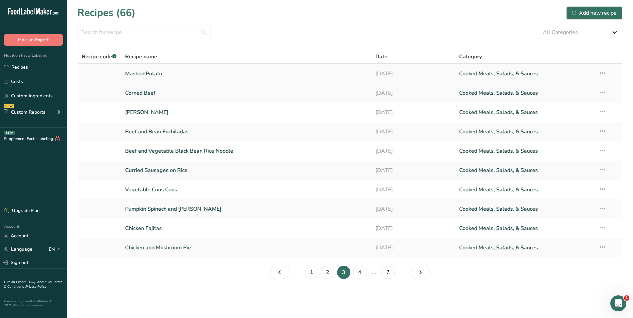
click at [135, 72] on link "Mashed Potato" at bounding box center [246, 74] width 243 height 14
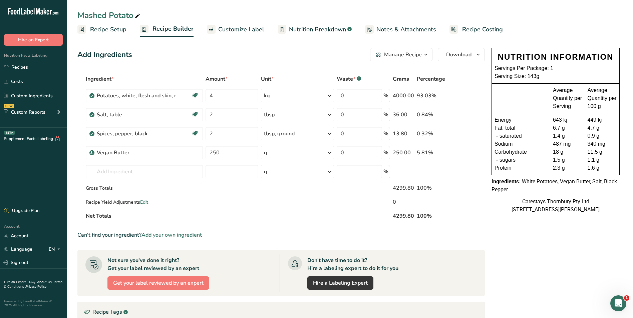
click at [237, 30] on span "Customize Label" at bounding box center [241, 29] width 46 height 9
